Goal: Find specific page/section: Find specific page/section

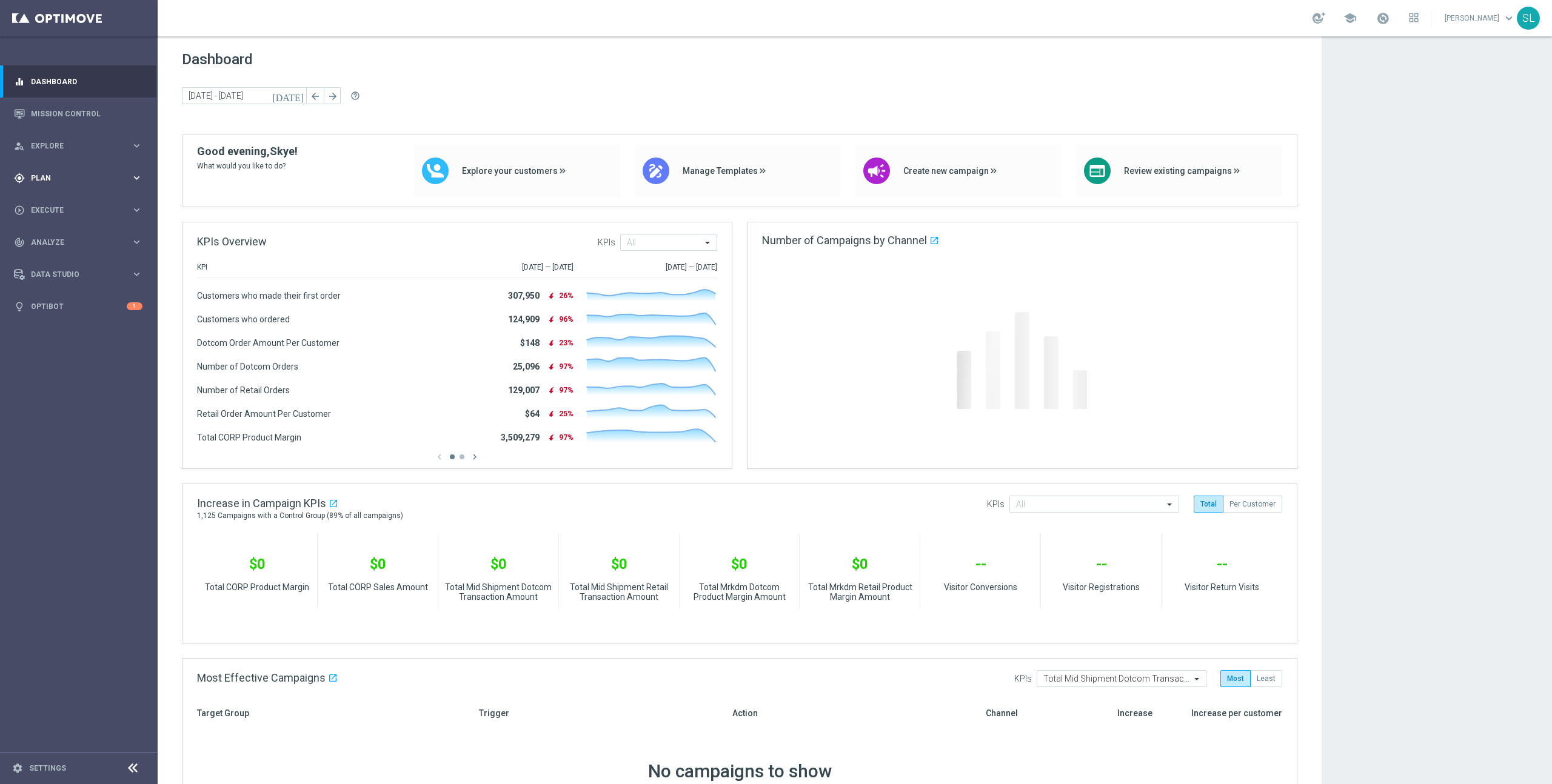
click at [41, 165] on div "gps_fixed Plan keyboard_arrow_right" at bounding box center [78, 177] width 156 height 32
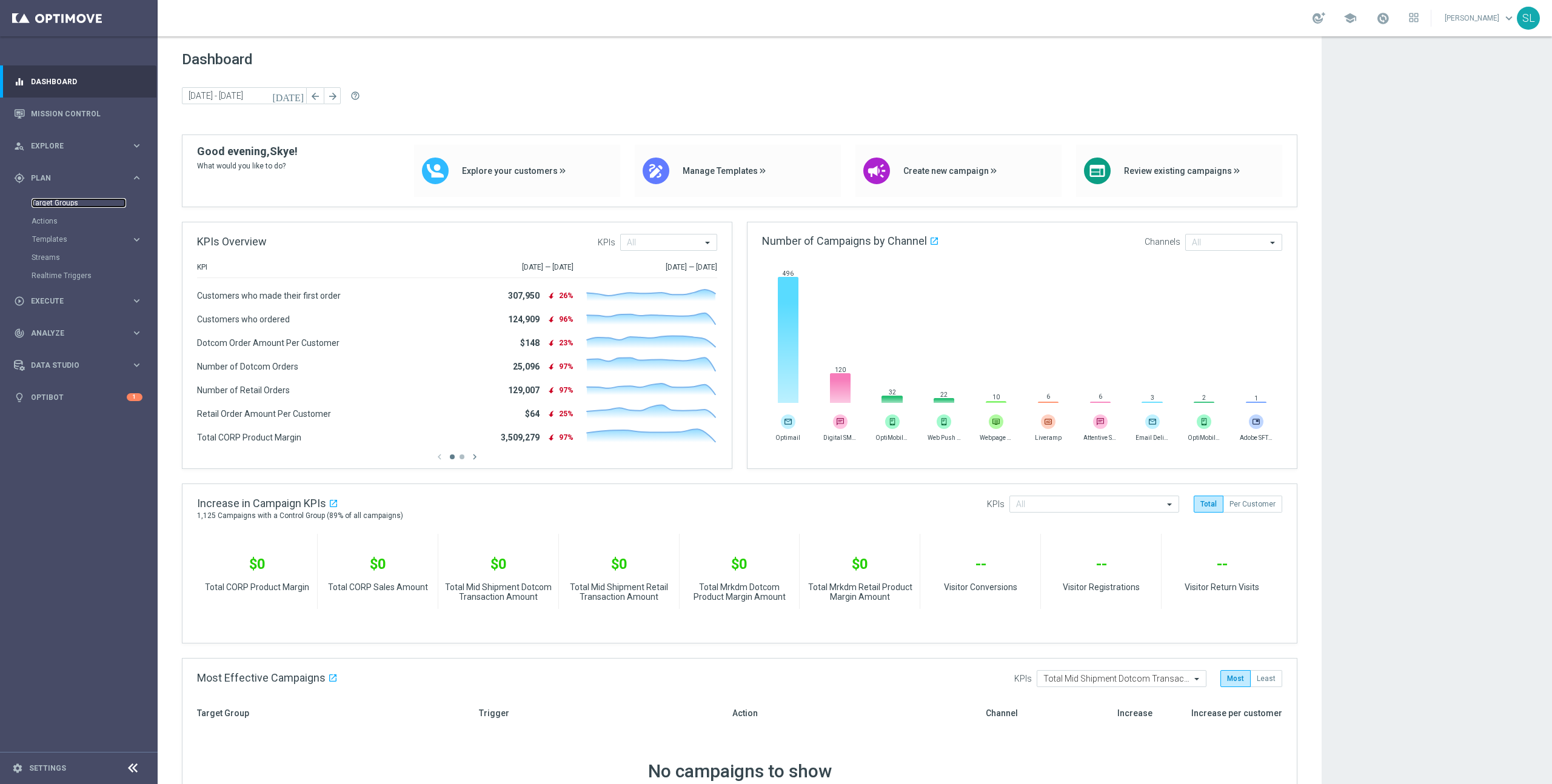
click at [55, 206] on link "Target Groups" at bounding box center [79, 202] width 94 height 9
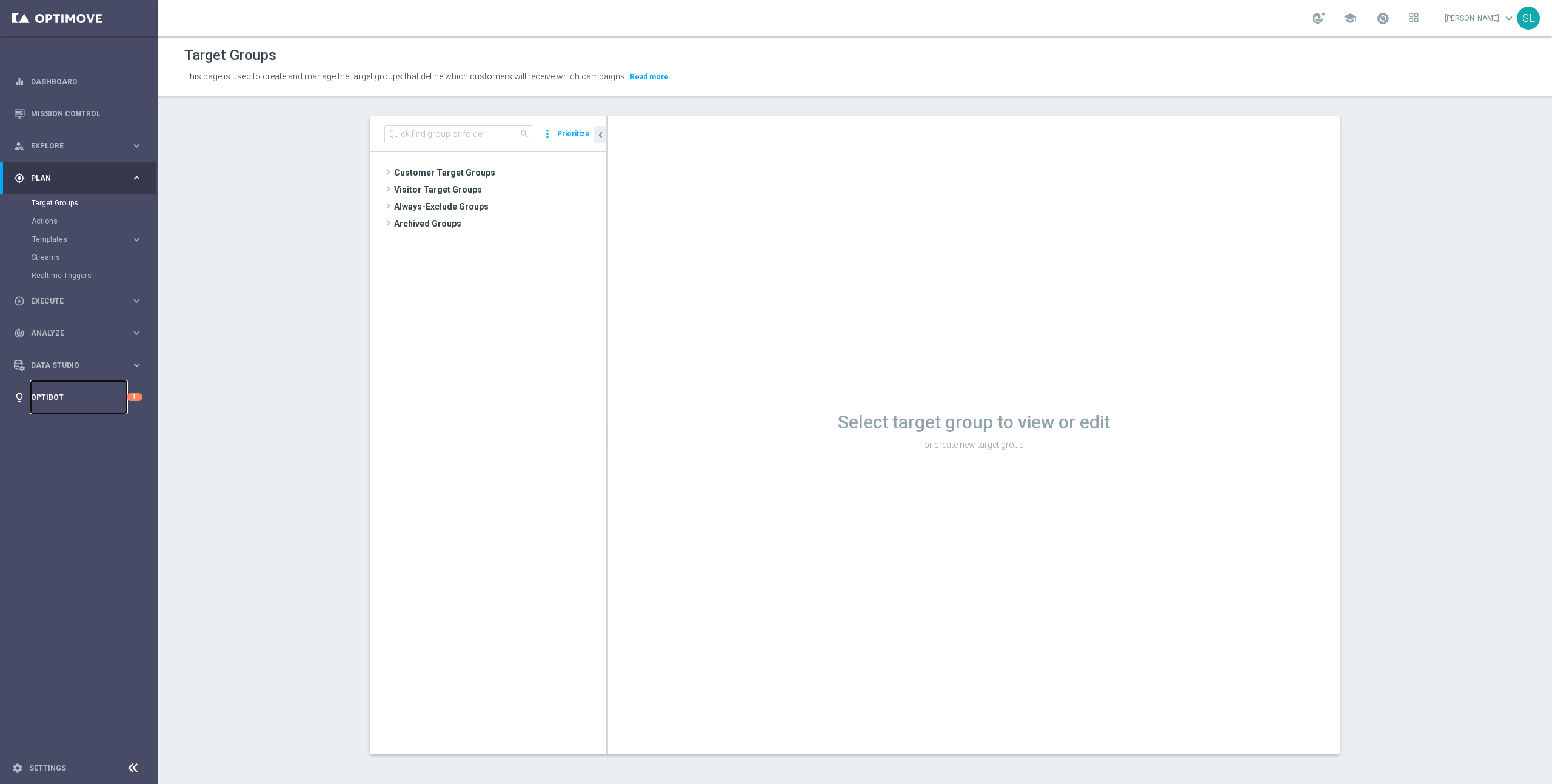
click at [88, 397] on link "Optibot" at bounding box center [79, 397] width 96 height 32
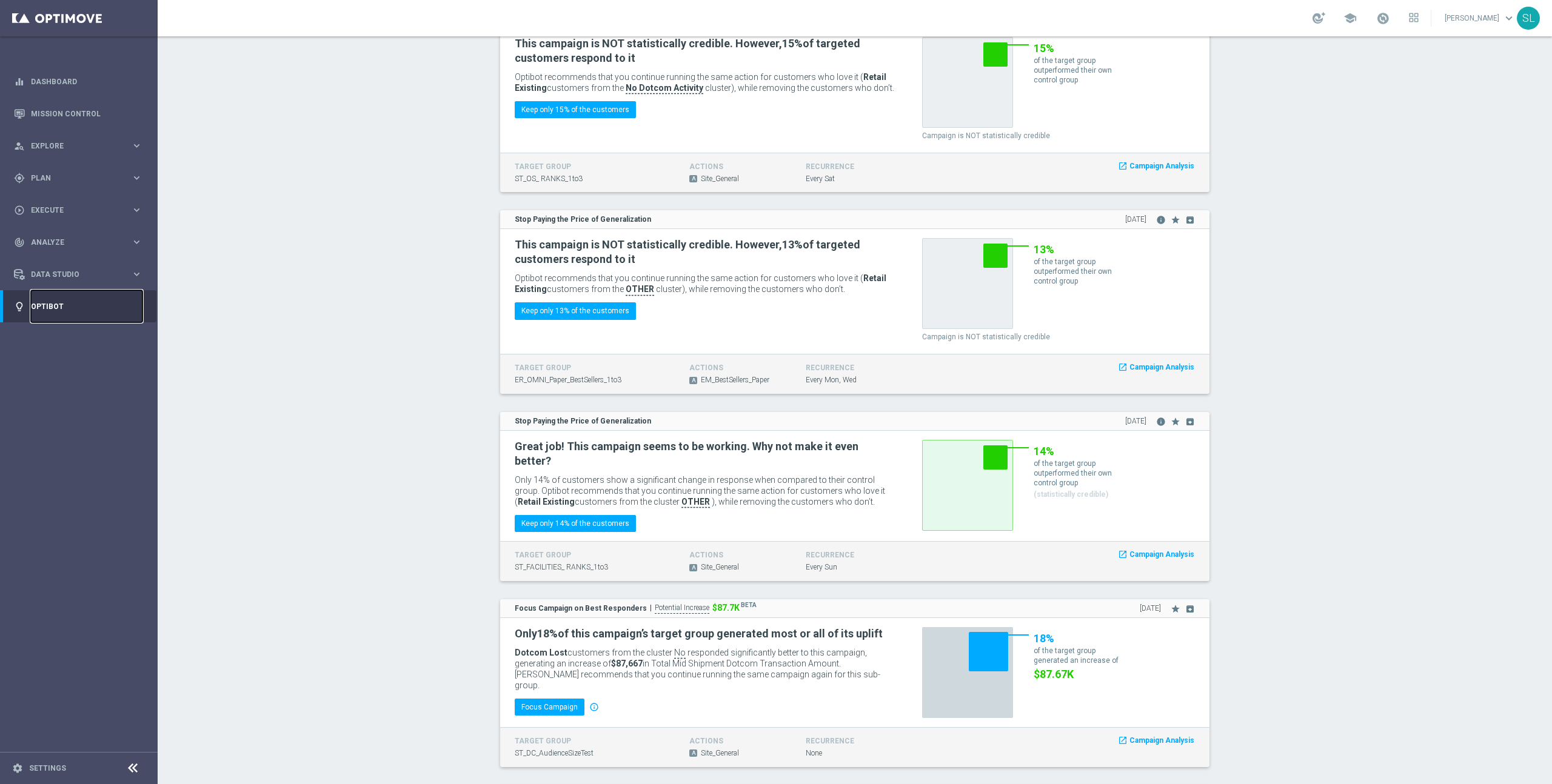
scroll to position [604, 0]
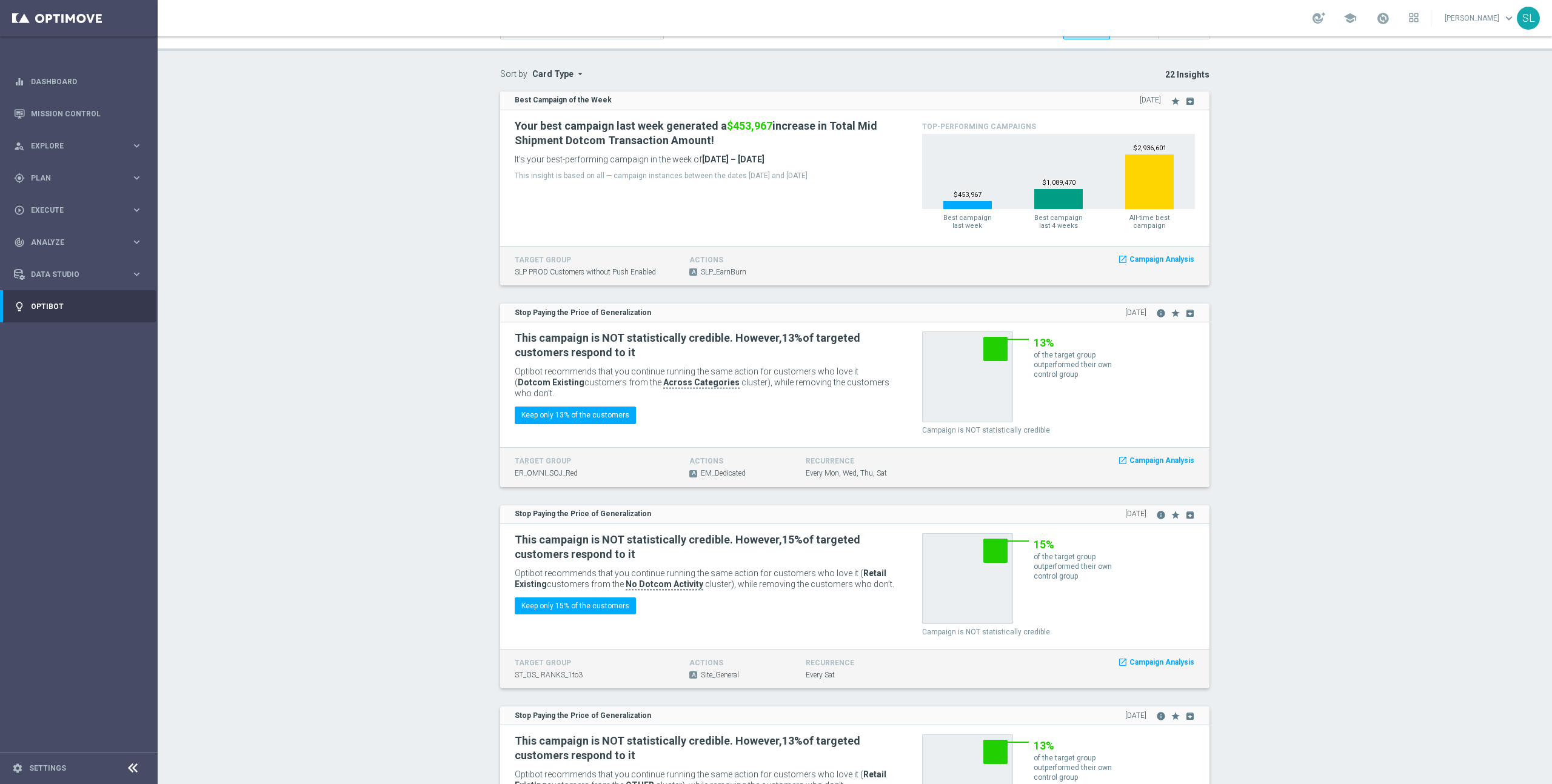
scroll to position [0, 0]
